Goal: Task Accomplishment & Management: Manage account settings

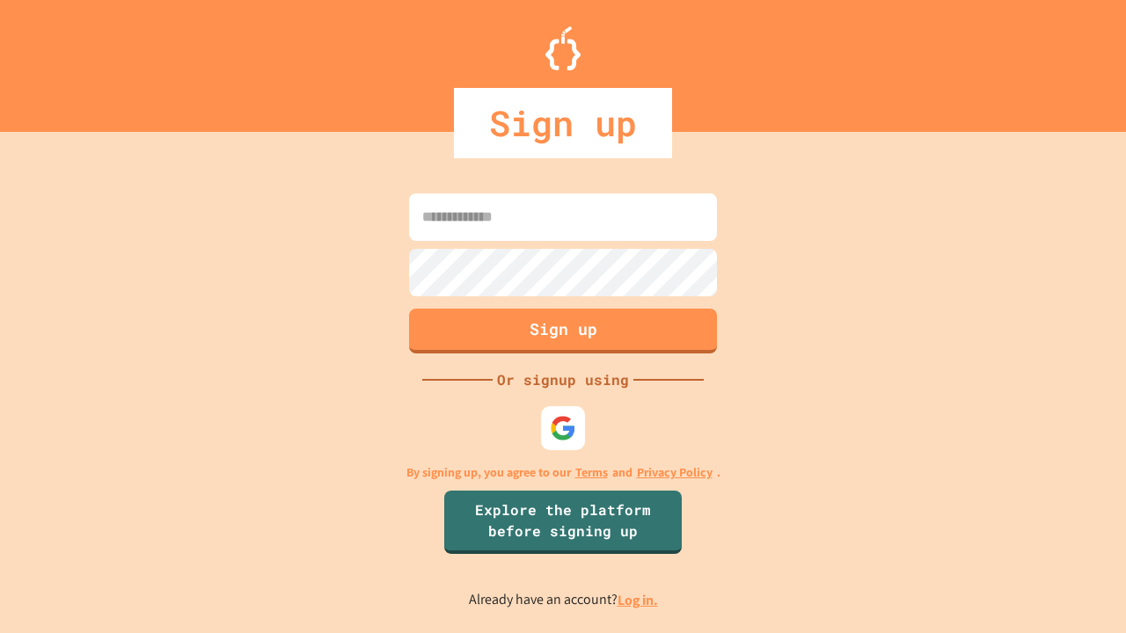
click at [639, 600] on link "Log in." at bounding box center [637, 600] width 40 height 18
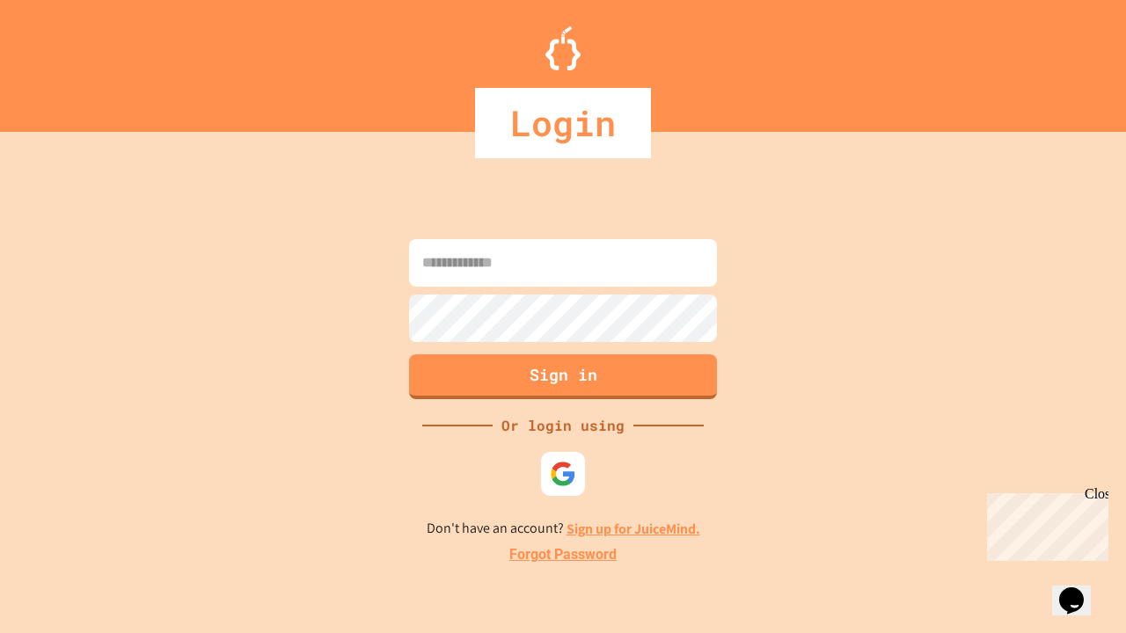
click at [563, 555] on link "Forgot Password" at bounding box center [562, 554] width 107 height 21
